Goal: Task Accomplishment & Management: Manage account settings

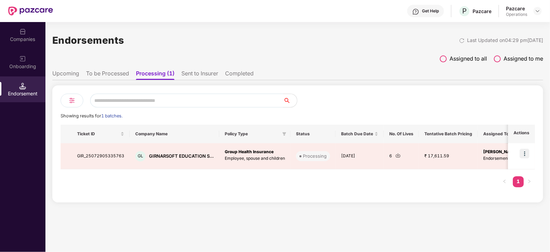
click at [95, 74] on li "To be Processed" at bounding box center [107, 75] width 43 height 10
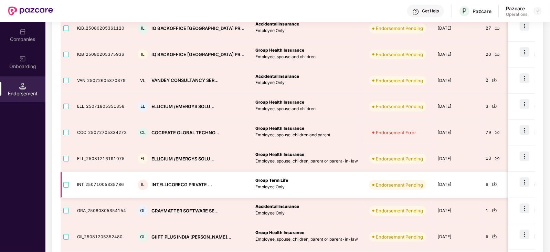
scroll to position [129, 0]
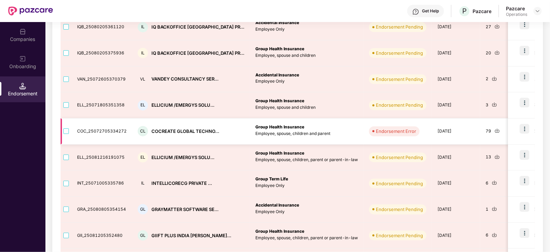
click at [525, 130] on img at bounding box center [525, 129] width 10 height 10
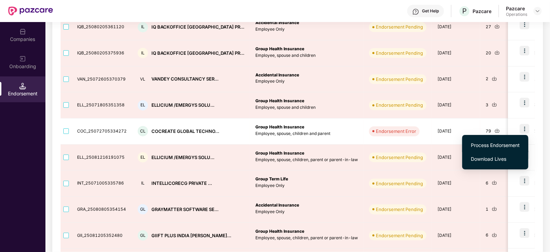
click at [503, 140] on li "Process Endorsement" at bounding box center [496, 145] width 66 height 14
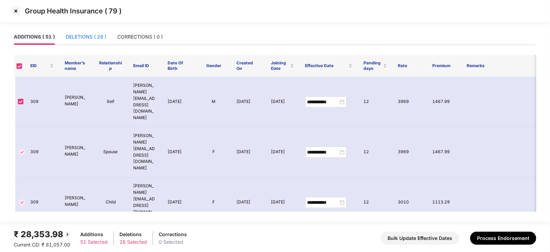
click at [92, 38] on div "DELETIONS ( 28 )" at bounding box center [86, 37] width 41 height 8
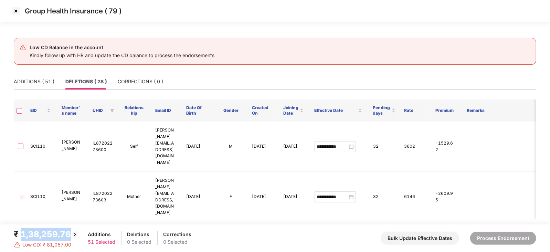
drag, startPoint x: 22, startPoint y: 234, endPoint x: 68, endPoint y: 235, distance: 45.8
click at [68, 235] on div "₹ 1,38,259.76" at bounding box center [46, 234] width 65 height 13
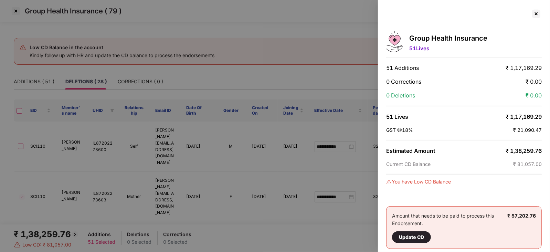
click at [267, 148] on div at bounding box center [275, 126] width 550 height 252
click at [533, 14] on div at bounding box center [536, 13] width 11 height 11
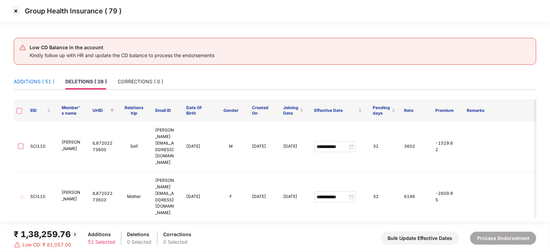
click at [39, 78] on div "ADDITIONS ( 51 )" at bounding box center [34, 82] width 41 height 8
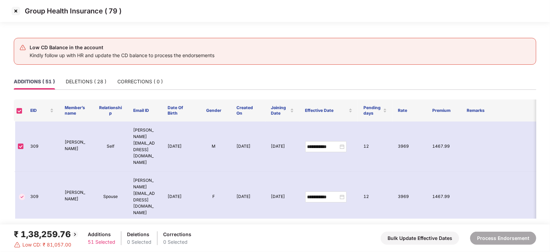
click at [18, 11] on img at bounding box center [15, 11] width 11 height 11
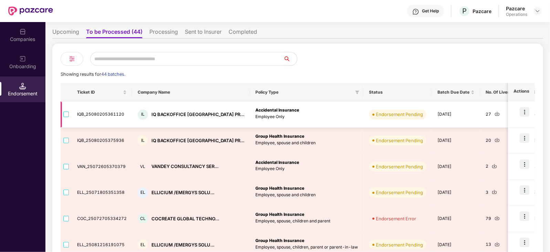
scroll to position [55, 0]
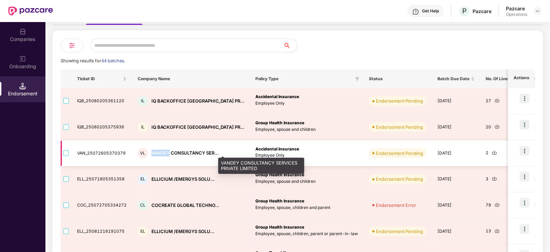
drag, startPoint x: 150, startPoint y: 152, endPoint x: 168, endPoint y: 152, distance: 18.3
click at [168, 152] on div "VANDEY CONSULTANCY SER..." at bounding box center [185, 153] width 67 height 7
copy div "VANDEY"
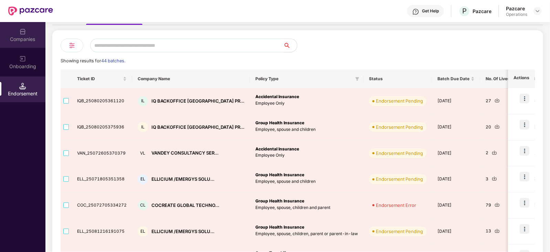
click at [19, 37] on div "Companies" at bounding box center [22, 39] width 45 height 7
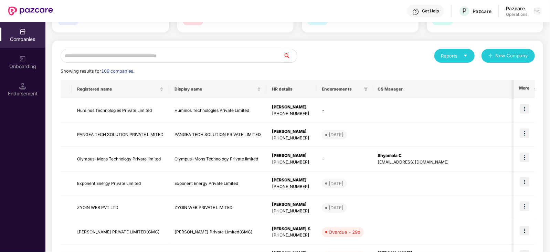
scroll to position [0, 0]
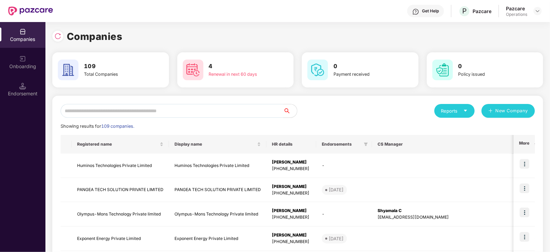
click at [105, 110] on input "text" at bounding box center [172, 111] width 223 height 14
paste input "******"
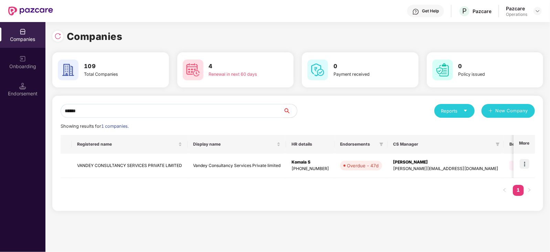
drag, startPoint x: 105, startPoint y: 110, endPoint x: 153, endPoint y: 115, distance: 48.5
click at [148, 114] on input "******" at bounding box center [172, 111] width 223 height 14
type input "******"
click at [529, 164] on img at bounding box center [525, 164] width 10 height 10
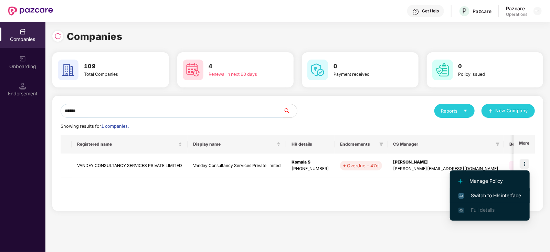
click at [502, 197] on span "Switch to HR interface" at bounding box center [490, 196] width 63 height 8
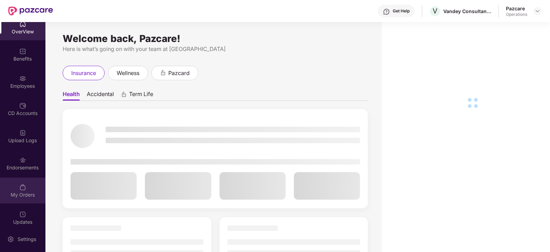
scroll to position [13, 0]
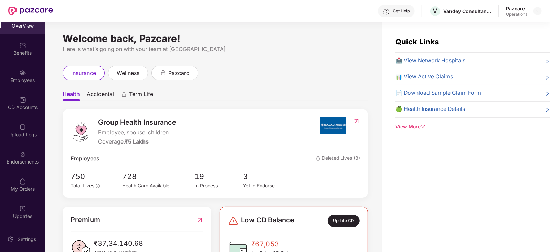
click at [25, 164] on div "Endorsements" at bounding box center [22, 161] width 45 height 7
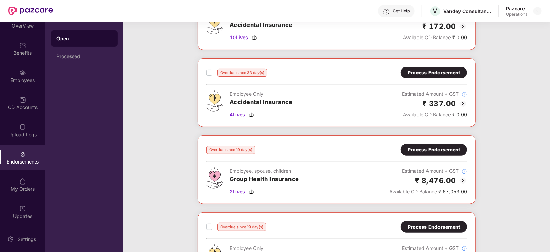
scroll to position [0, 0]
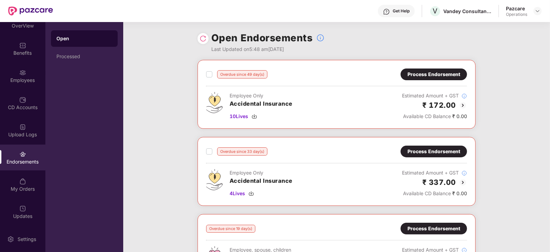
click at [536, 15] on div "Pazcare Operations" at bounding box center [524, 11] width 36 height 12
click at [536, 14] on div at bounding box center [538, 11] width 8 height 8
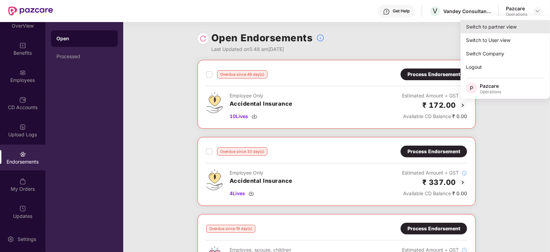
click at [516, 23] on div "Switch to partner view" at bounding box center [506, 26] width 90 height 13
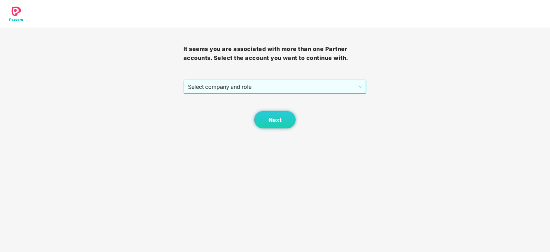
click at [248, 85] on span "Select company and role" at bounding box center [275, 86] width 175 height 13
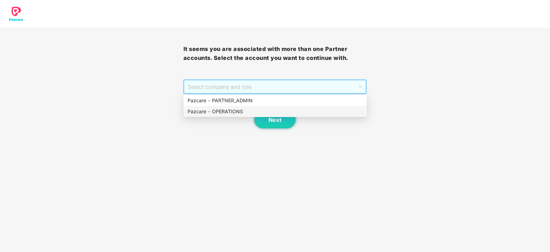
click at [234, 111] on div "Pazcare - OPERATIONS" at bounding box center [275, 112] width 175 height 8
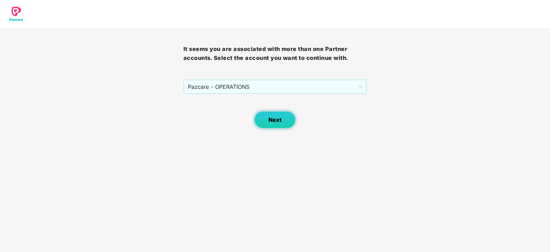
click at [263, 121] on button "Next" at bounding box center [275, 119] width 41 height 17
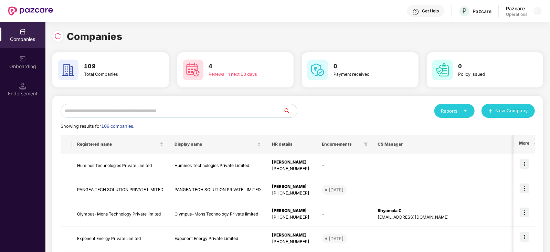
click at [197, 111] on input "text" at bounding box center [172, 111] width 223 height 14
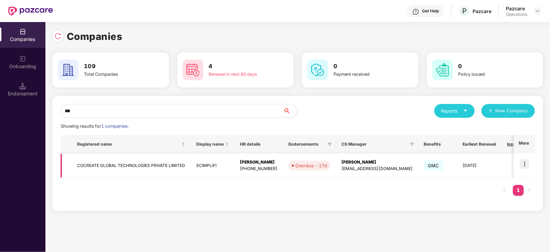
type input "***"
click at [526, 165] on img at bounding box center [525, 164] width 10 height 10
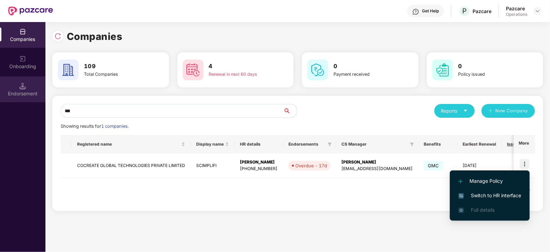
click at [37, 93] on div "Endorsement" at bounding box center [22, 93] width 45 height 7
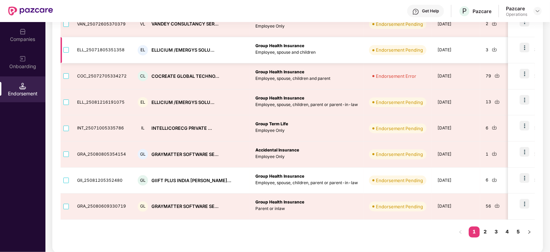
scroll to position [98, 0]
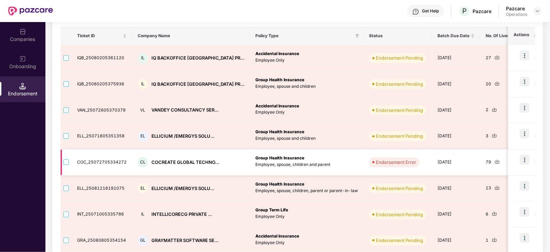
drag, startPoint x: 518, startPoint y: 158, endPoint x: 531, endPoint y: 159, distance: 12.8
click at [520, 158] on td at bounding box center [521, 162] width 27 height 26
click at [531, 159] on td at bounding box center [521, 162] width 27 height 26
click at [526, 159] on img at bounding box center [525, 160] width 10 height 10
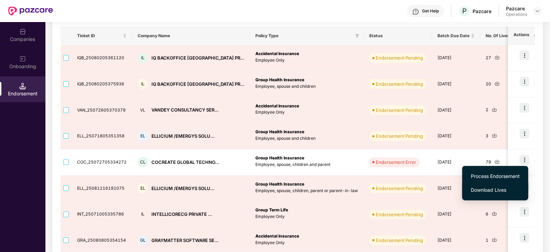
click at [493, 190] on span "Download Lives" at bounding box center [495, 190] width 49 height 8
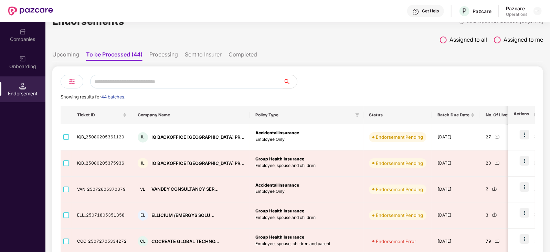
scroll to position [0, 0]
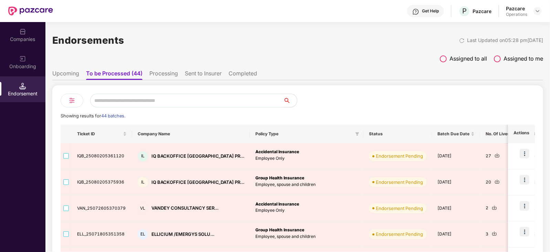
click at [20, 44] on div "Companies" at bounding box center [22, 35] width 45 height 26
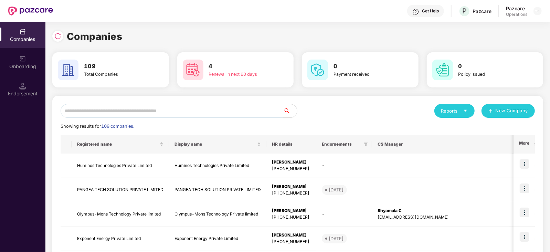
click at [105, 113] on input "text" at bounding box center [172, 111] width 223 height 14
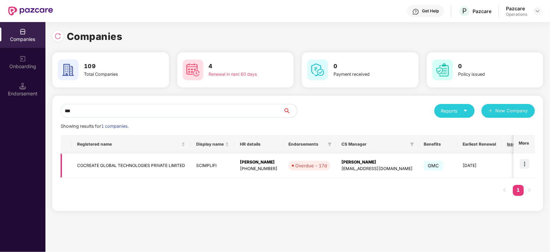
type input "***"
click at [77, 166] on td "COCREATE GLOBAL TECHNOLOGIES PRIVATE LIMITED" at bounding box center [131, 166] width 119 height 24
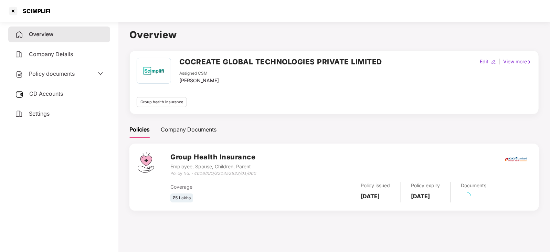
click at [48, 92] on span "CD Accounts" at bounding box center [46, 93] width 34 height 7
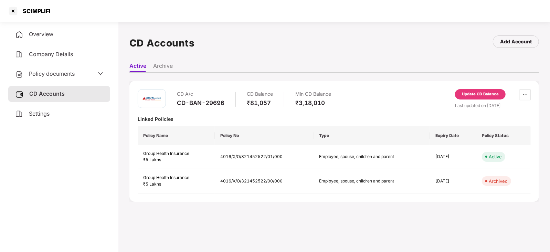
click at [246, 103] on div "CD A/c CD-BAN-29696 CD Balance ₹81,057 Min CD Balance ₹3,18,010" at bounding box center [254, 99] width 154 height 20
drag, startPoint x: 251, startPoint y: 103, endPoint x: 272, endPoint y: 105, distance: 20.8
click at [271, 105] on div "₹81,057" at bounding box center [260, 103] width 26 height 8
copy div "81,057"
click at [12, 10] on div at bounding box center [13, 11] width 11 height 11
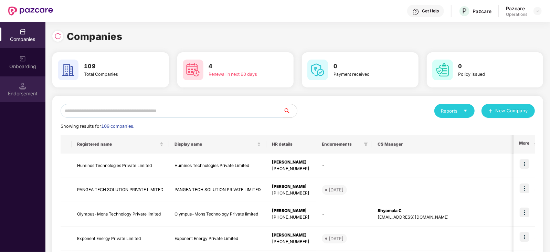
click at [24, 91] on div "Endorsement" at bounding box center [22, 93] width 45 height 7
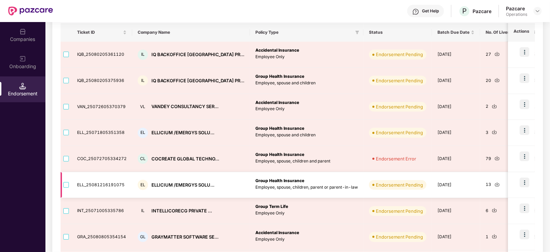
scroll to position [55, 0]
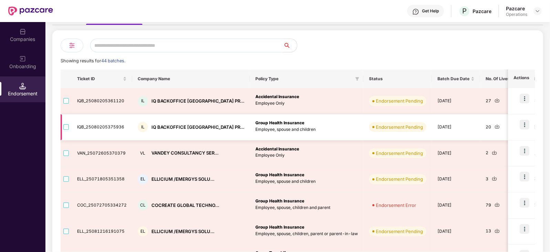
click at [525, 123] on img at bounding box center [525, 125] width 10 height 10
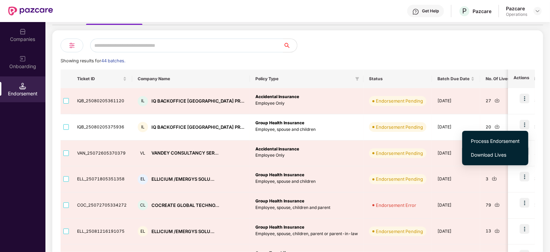
click at [491, 153] on span "Download Lives" at bounding box center [495, 155] width 49 height 8
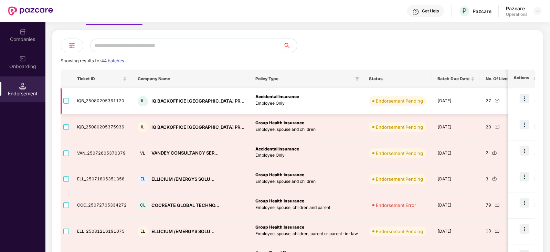
click at [297, 89] on td "Accidental Insurance Employee Only" at bounding box center [307, 101] width 114 height 26
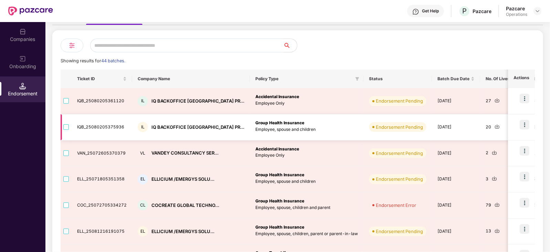
click at [526, 125] on img at bounding box center [525, 125] width 10 height 10
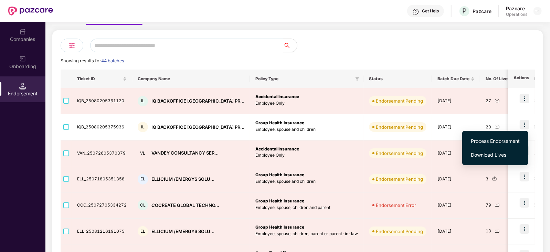
click at [493, 143] on span "Process Endorsement" at bounding box center [495, 141] width 49 height 8
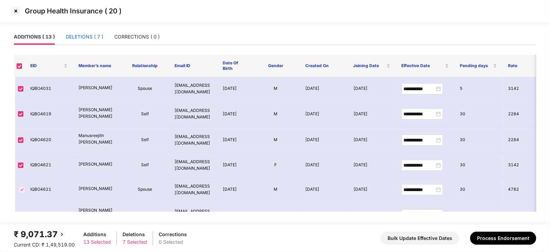
click at [70, 39] on div "DELETIONS ( 7 )" at bounding box center [85, 37] width 38 height 8
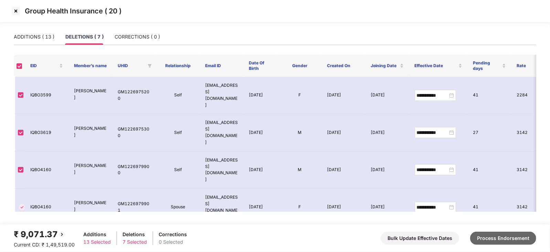
click at [495, 232] on button "Process Endorsement" at bounding box center [503, 238] width 66 height 13
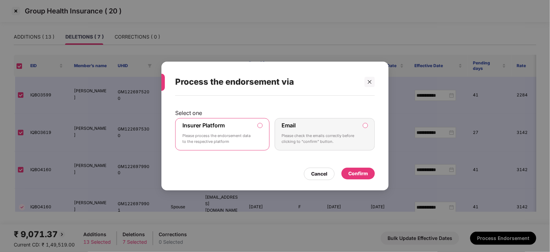
click at [355, 178] on div "Confirm" at bounding box center [358, 174] width 33 height 12
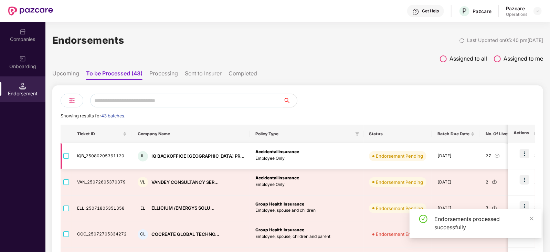
click at [526, 153] on img at bounding box center [525, 154] width 10 height 10
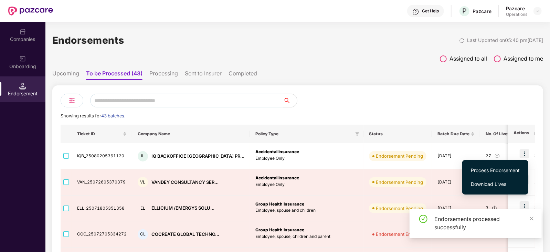
click at [494, 183] on span "Download Lives" at bounding box center [495, 184] width 49 height 8
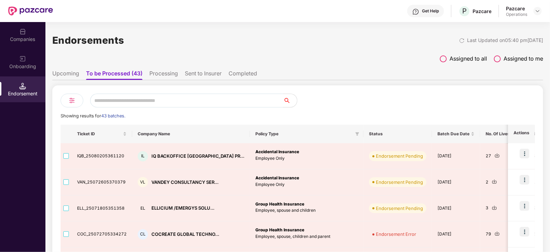
click at [303, 128] on th "Policy Type" at bounding box center [307, 134] width 114 height 19
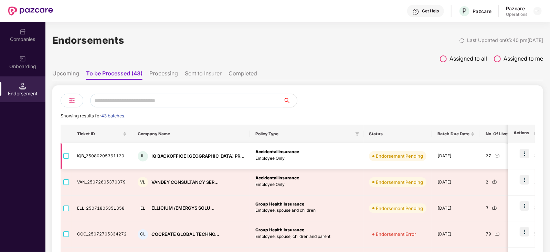
click at [522, 154] on img at bounding box center [525, 154] width 10 height 10
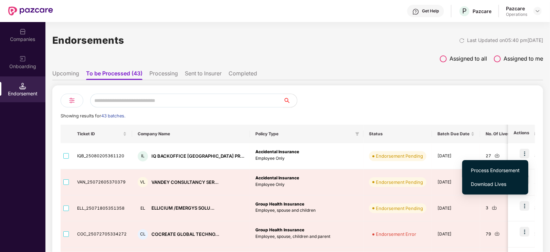
click at [500, 169] on span "Process Endorsement" at bounding box center [495, 171] width 49 height 8
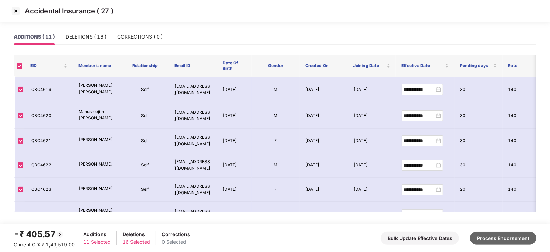
click at [507, 233] on button "Process Endorsement" at bounding box center [503, 238] width 66 height 13
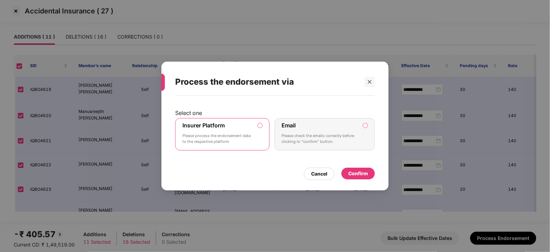
click at [362, 179] on div "Confirm" at bounding box center [358, 174] width 33 height 12
click at [362, 178] on div "Confirm" at bounding box center [358, 174] width 33 height 12
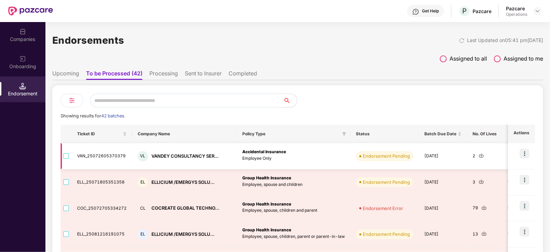
scroll to position [43, 0]
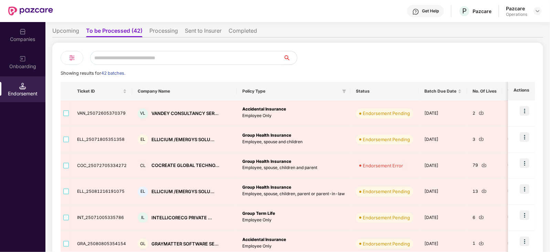
click at [167, 34] on li "Processing" at bounding box center [163, 32] width 29 height 10
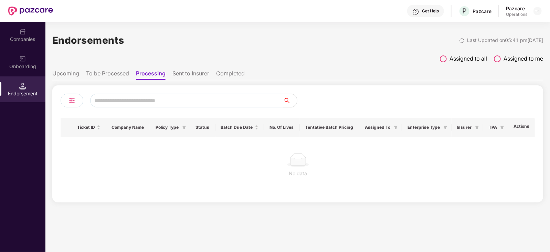
click at [62, 73] on li "Upcoming" at bounding box center [65, 75] width 27 height 10
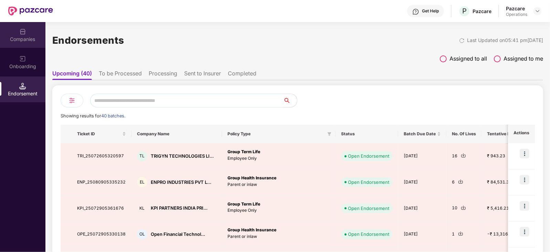
click at [26, 37] on div "Companies" at bounding box center [22, 39] width 45 height 7
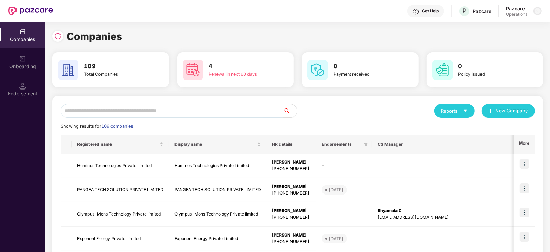
click at [538, 13] on img at bounding box center [538, 11] width 6 height 6
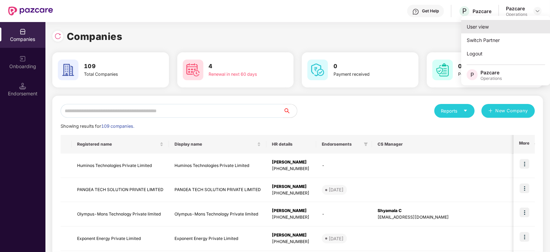
click at [510, 25] on div "User view" at bounding box center [507, 26] width 90 height 13
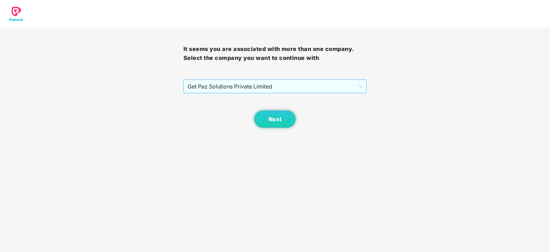
click at [287, 90] on span "Get Paz Solutions Private Limited" at bounding box center [275, 86] width 175 height 13
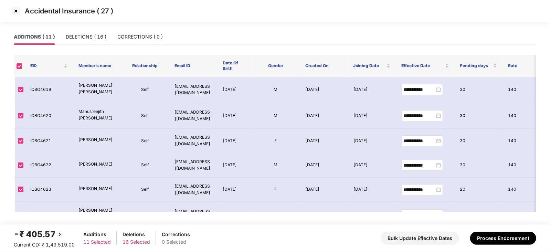
click at [16, 13] on img at bounding box center [15, 11] width 11 height 11
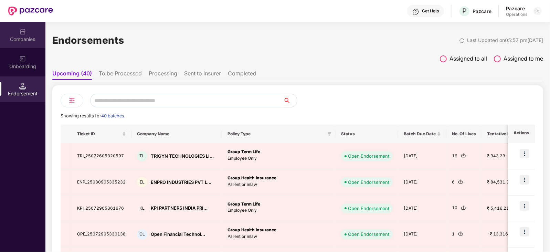
click at [14, 31] on div "Companies" at bounding box center [22, 35] width 45 height 26
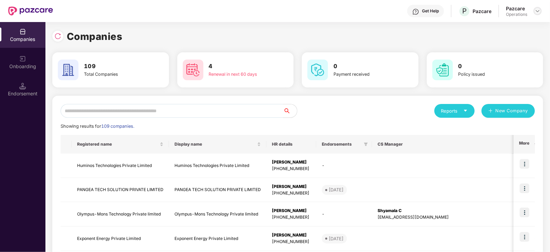
click at [537, 14] on div at bounding box center [538, 11] width 8 height 8
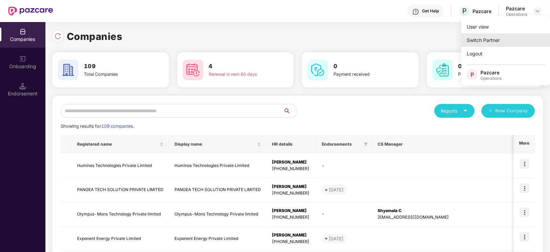
click at [486, 42] on div "Switch Partner" at bounding box center [507, 39] width 90 height 13
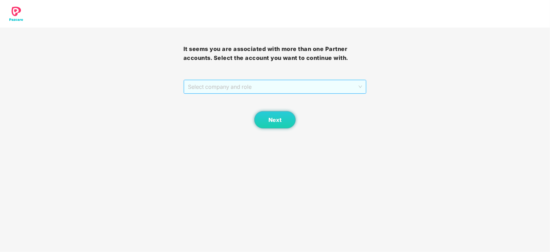
click at [287, 85] on span "Select company and role" at bounding box center [275, 86] width 175 height 13
click at [241, 100] on div "Pazcare - PARTNER_ADMIN" at bounding box center [275, 101] width 175 height 8
click at [260, 123] on button "Next" at bounding box center [275, 119] width 41 height 17
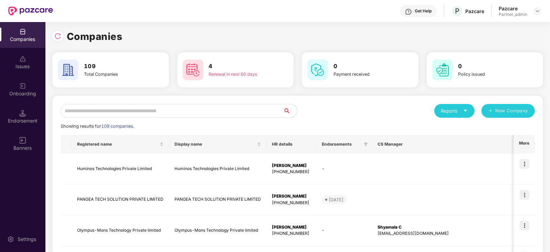
click at [136, 126] on div "Showing results for 109 companies." at bounding box center [298, 126] width 475 height 7
click at [56, 37] on img at bounding box center [57, 36] width 7 height 7
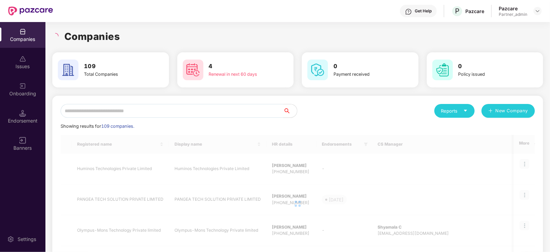
click at [89, 113] on input "text" at bounding box center [172, 111] width 223 height 14
paste input "**********"
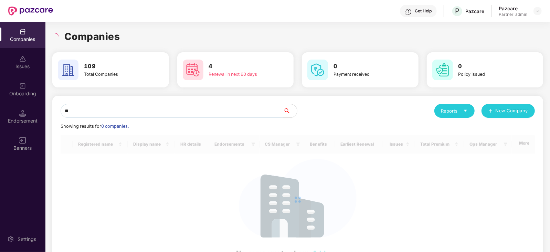
type input "*"
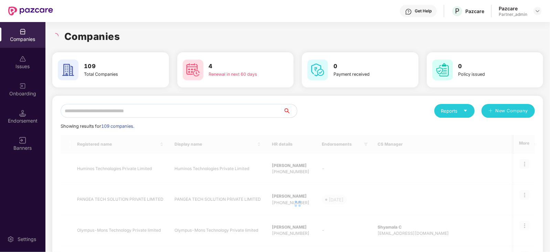
click at [114, 128] on span "109 companies." at bounding box center [117, 126] width 33 height 5
click at [110, 116] on input "text" at bounding box center [172, 111] width 223 height 14
click at [109, 113] on input "text" at bounding box center [172, 111] width 223 height 14
paste input "**********"
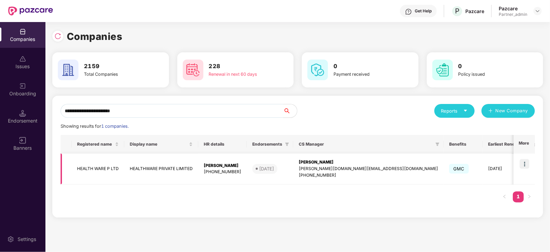
type input "**********"
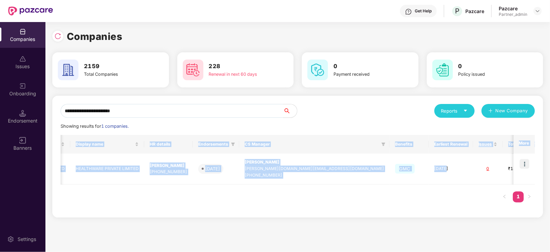
drag, startPoint x: 422, startPoint y: 163, endPoint x: 551, endPoint y: 172, distance: 129.5
click at [550, 172] on html "**********" at bounding box center [275, 126] width 550 height 252
click at [522, 173] on td at bounding box center [524, 169] width 21 height 31
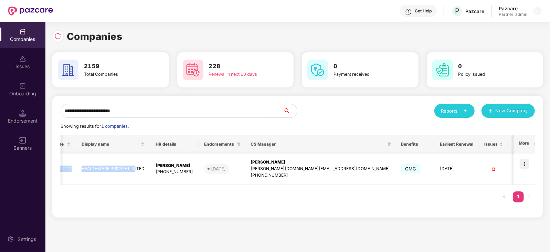
scroll to position [0, 0]
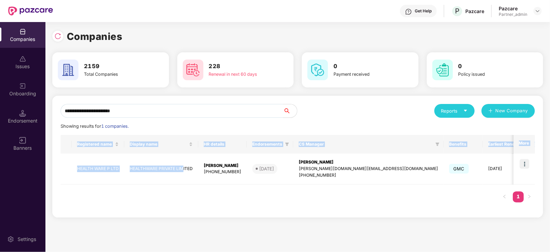
drag, startPoint x: 127, startPoint y: 167, endPoint x: 57, endPoint y: 168, distance: 70.3
click at [57, 168] on div "**********" at bounding box center [297, 157] width 491 height 122
click at [114, 168] on td "HEALTH WARE P LTD" at bounding box center [98, 169] width 53 height 31
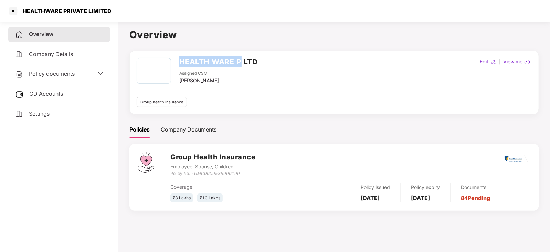
drag, startPoint x: 176, startPoint y: 61, endPoint x: 239, endPoint y: 62, distance: 63.0
click at [239, 62] on div "HEALTH WARE P LTD Assigned CSM Srivani M V" at bounding box center [197, 71] width 121 height 27
copy h2 "HEALTH WARE P"
click at [9, 13] on div at bounding box center [13, 11] width 11 height 11
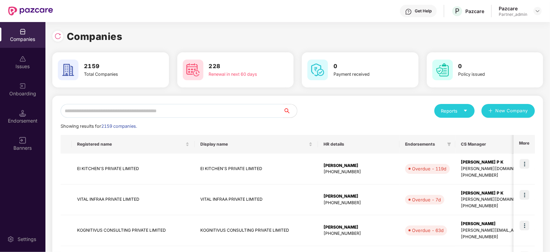
click at [5, 120] on div "Endorsement" at bounding box center [22, 120] width 45 height 7
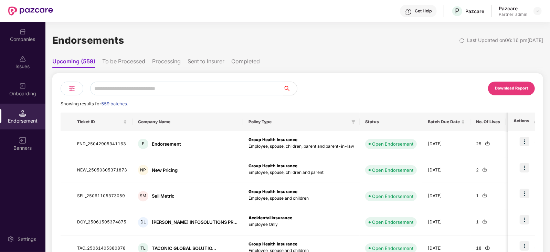
click at [138, 86] on input "text" at bounding box center [186, 89] width 193 height 14
paste input "**********"
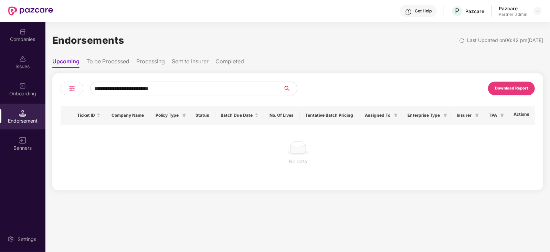
type input "**********"
click at [25, 41] on div "Companies" at bounding box center [22, 39] width 45 height 7
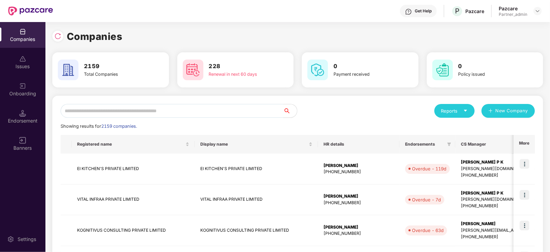
click at [132, 108] on input "text" at bounding box center [172, 111] width 223 height 14
paste input "**********"
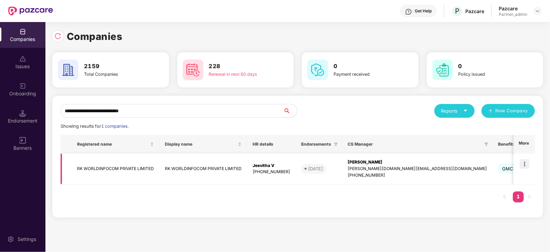
type input "**********"
click at [525, 162] on img at bounding box center [525, 164] width 10 height 10
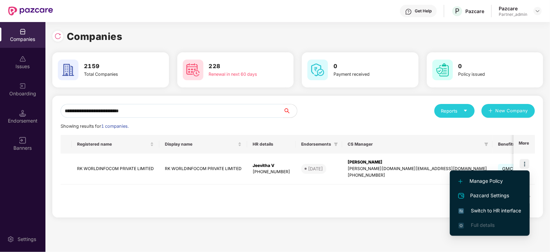
click at [495, 209] on span "Switch to HR interface" at bounding box center [490, 211] width 63 height 8
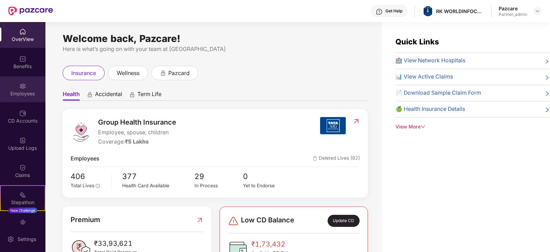
click at [26, 98] on div "Employees" at bounding box center [22, 89] width 45 height 26
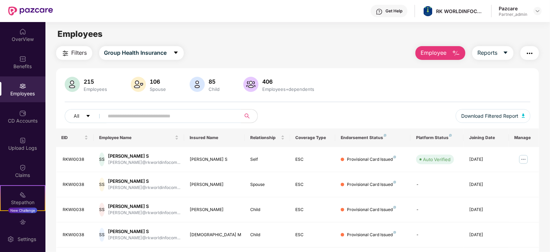
click at [137, 117] on input "text" at bounding box center [170, 116] width 124 height 10
paste input "********"
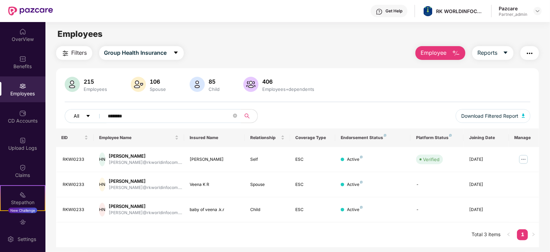
drag, startPoint x: 145, startPoint y: 118, endPoint x: 74, endPoint y: 118, distance: 71.3
click at [74, 118] on div "All ********" at bounding box center [181, 116] width 233 height 14
paste input "text"
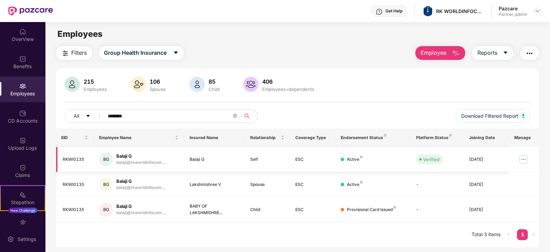
type input "********"
click at [257, 156] on div "Self" at bounding box center [267, 159] width 34 height 7
drag, startPoint x: 141, startPoint y: 116, endPoint x: 89, endPoint y: 116, distance: 52.0
click at [84, 116] on div "All ********" at bounding box center [181, 116] width 233 height 14
paste input "text"
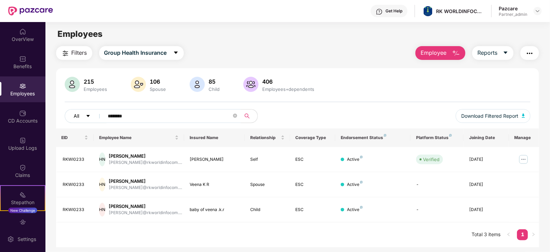
drag, startPoint x: 139, startPoint y: 110, endPoint x: 85, endPoint y: 113, distance: 53.8
click at [85, 113] on div "All ********" at bounding box center [181, 116] width 233 height 14
drag, startPoint x: 129, startPoint y: 116, endPoint x: 96, endPoint y: 111, distance: 34.1
click at [98, 111] on div "All ********" at bounding box center [181, 116] width 233 height 14
paste input "text"
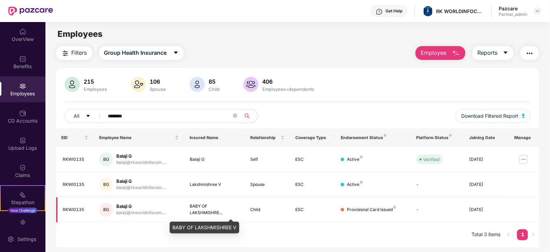
type input "********"
click at [191, 205] on div "BABY OF LAKSHMISHRE..." at bounding box center [214, 209] width 49 height 13
click at [74, 207] on div "RKWI0135" at bounding box center [75, 210] width 25 height 7
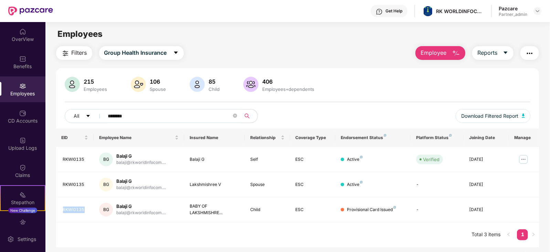
copy div "RKWI0135"
